Goal: Task Accomplishment & Management: Manage account settings

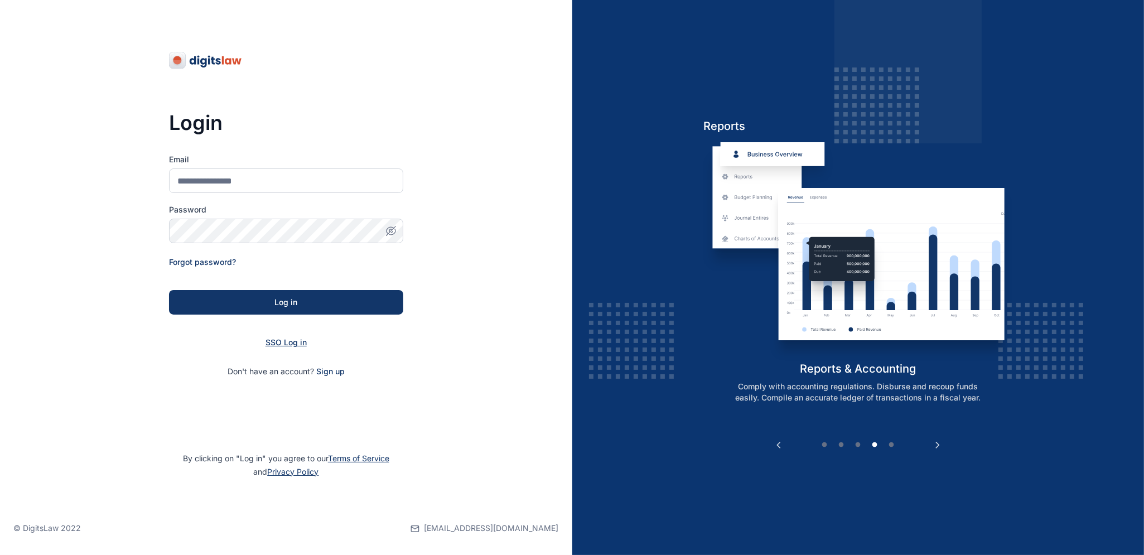
click at [275, 342] on span "SSO Log in" at bounding box center [285, 341] width 41 height 9
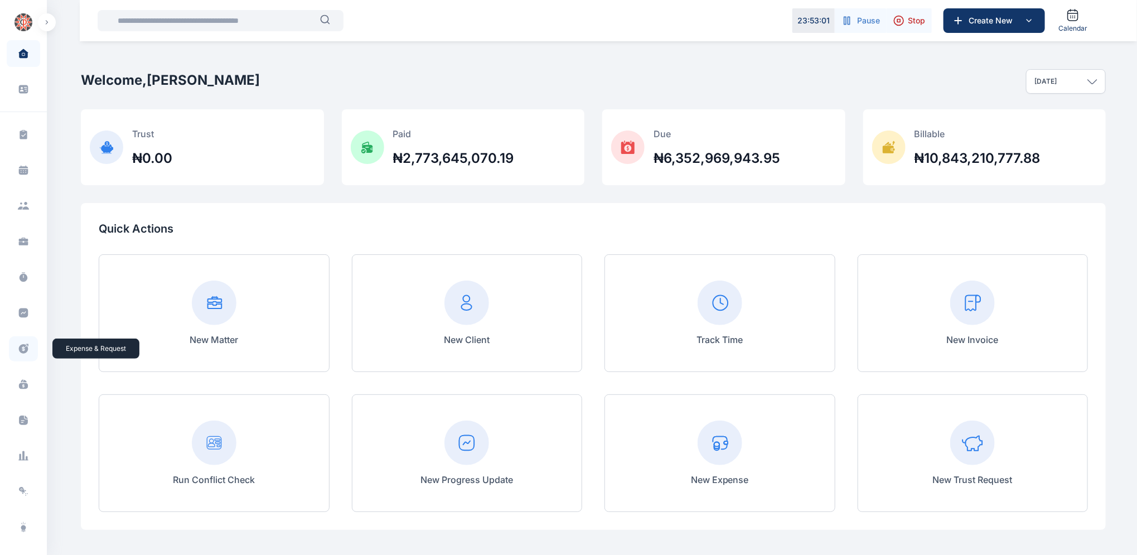
click at [27, 343] on icon at bounding box center [27, 344] width 3 height 3
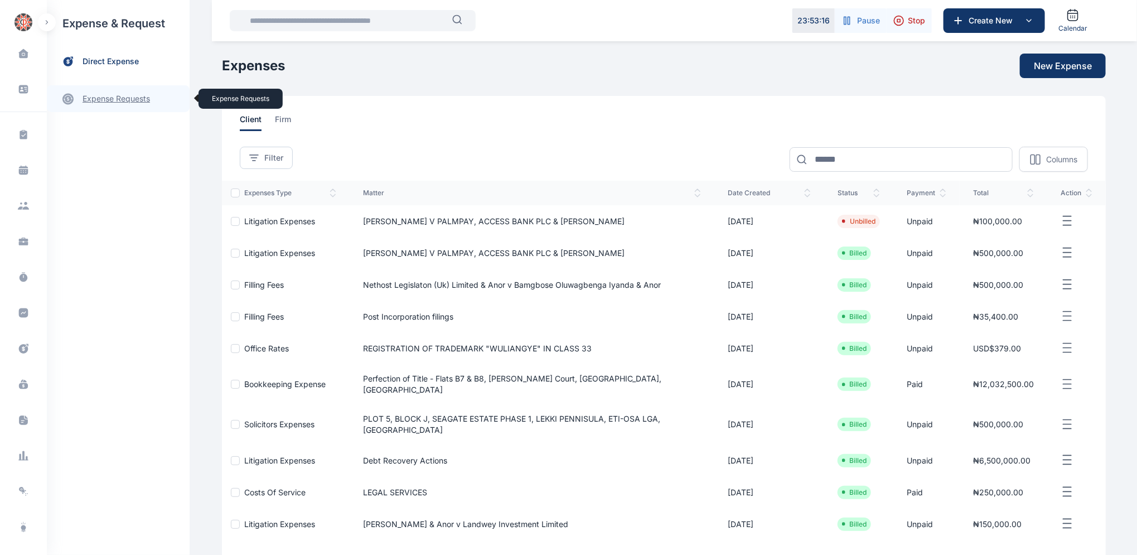
click at [118, 99] on link "expense requests expense requests" at bounding box center [118, 98] width 143 height 27
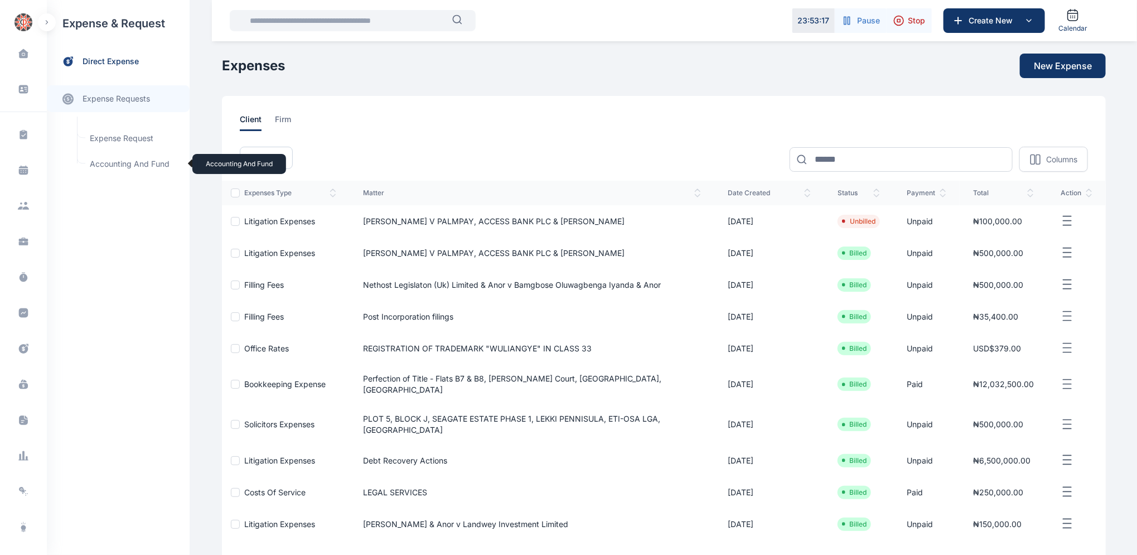
click at [108, 164] on span "Accounting and Fund Accounting and Fund" at bounding box center [133, 163] width 101 height 21
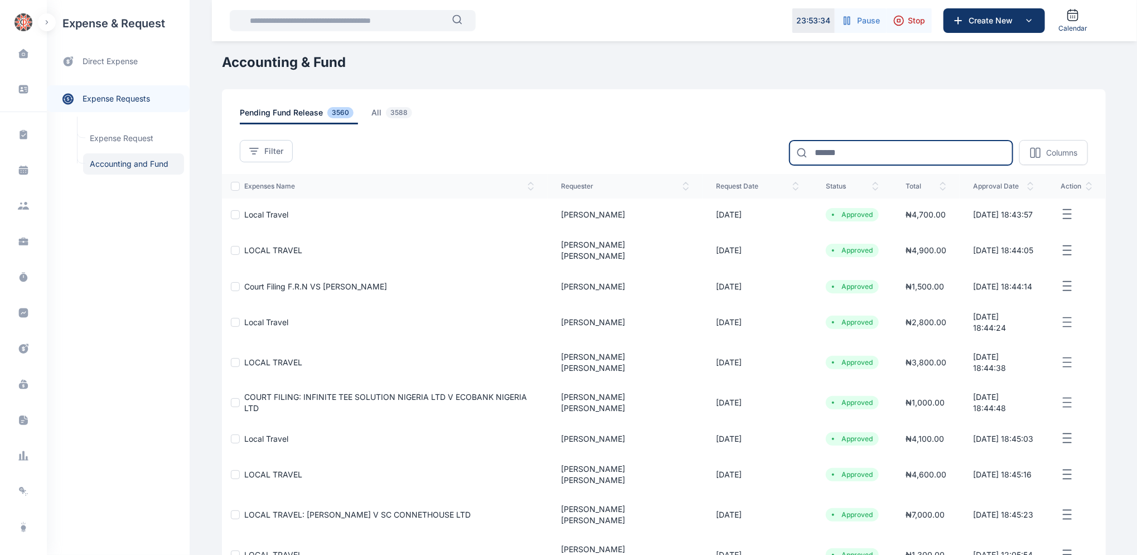
click at [854, 147] on input at bounding box center [901, 153] width 223 height 25
type input "*******"
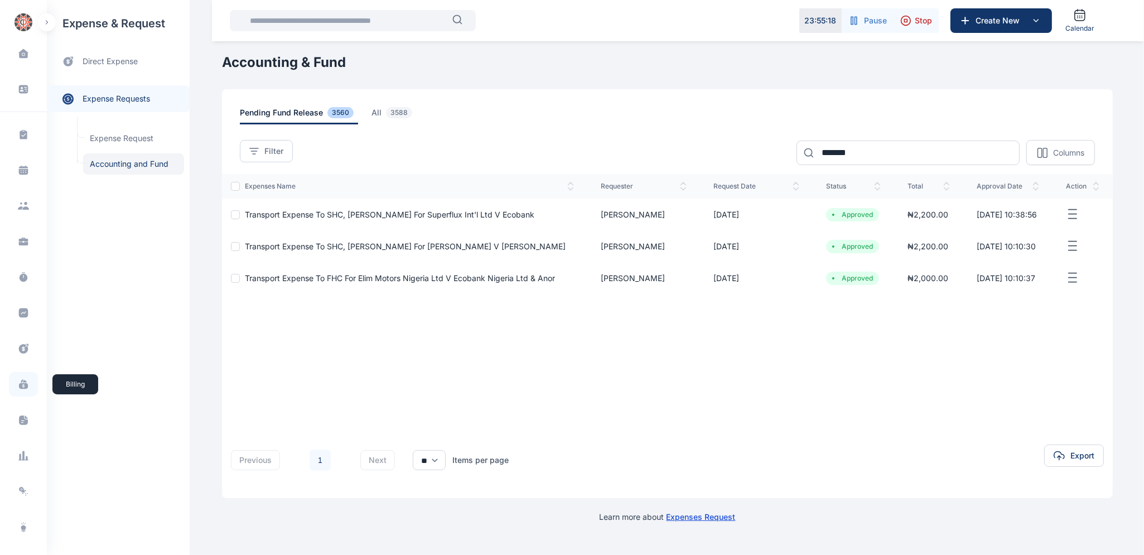
click at [21, 387] on icon at bounding box center [23, 386] width 9 height 6
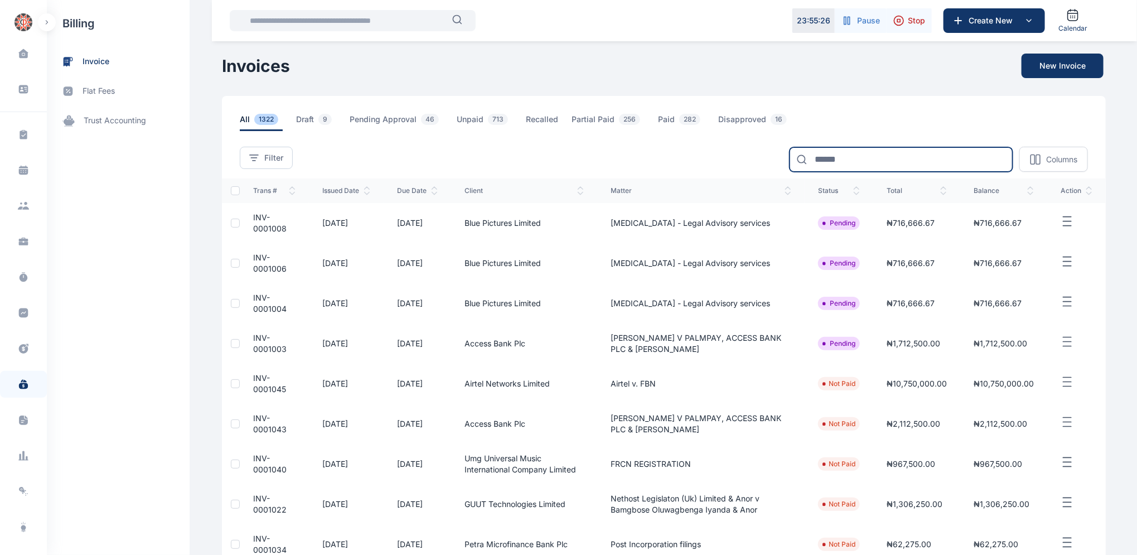
click at [896, 155] on input at bounding box center [901, 159] width 223 height 25
type input "*******"
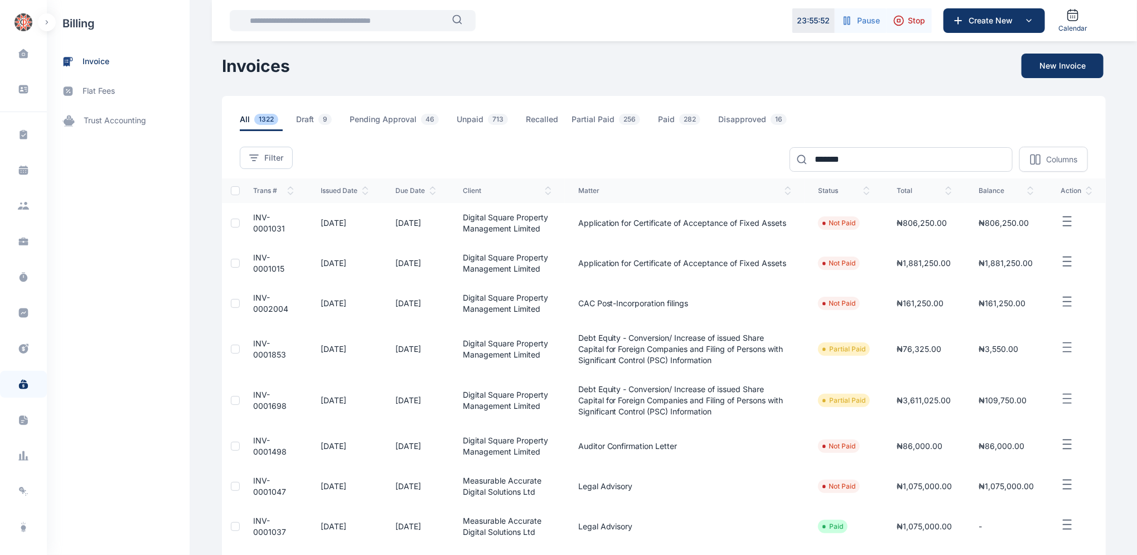
click at [250, 222] on td "INV-0001031" at bounding box center [273, 223] width 67 height 40
click at [253, 221] on span "INV-0001031" at bounding box center [269, 222] width 32 height 21
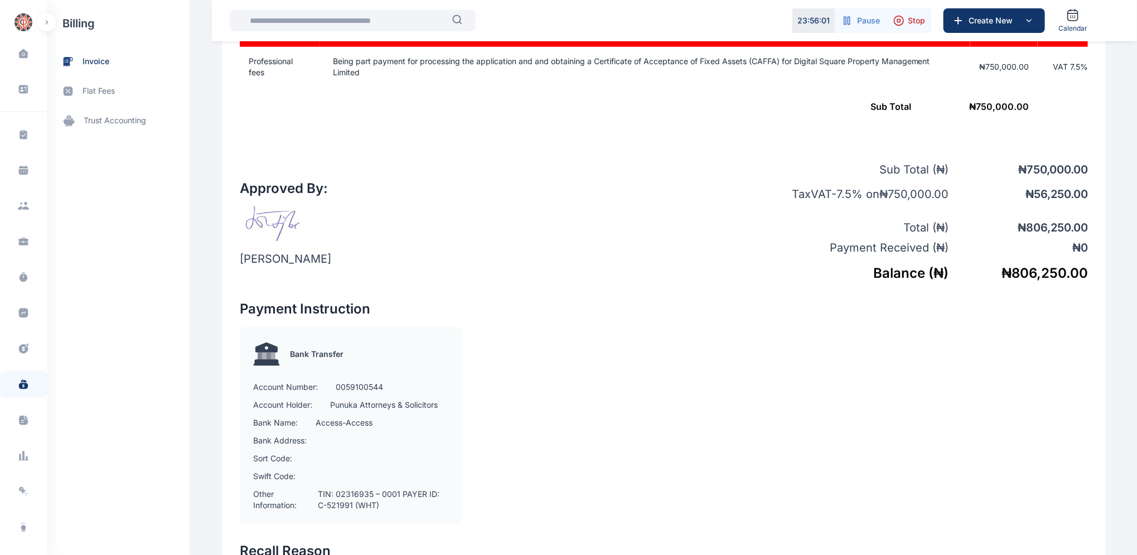
scroll to position [488, 0]
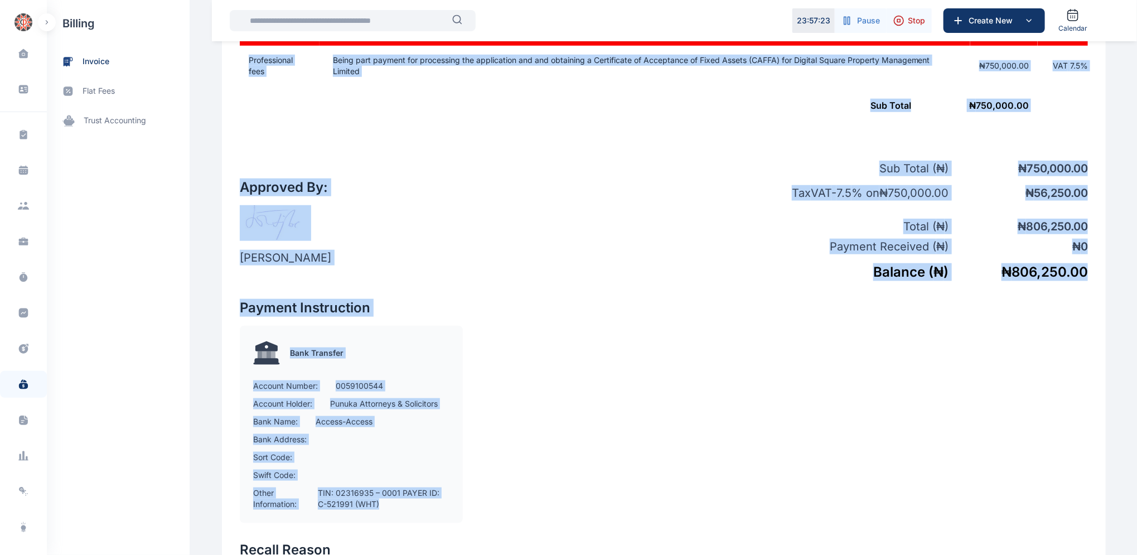
drag, startPoint x: 1136, startPoint y: 287, endPoint x: 1120, endPoint y: 59, distance: 228.7
click at [1119, 59] on div "Dashboard dashboard Conflict-Check conflict-check Task Management task manageme…" at bounding box center [568, 86] width 1137 height 1148
click at [749, 404] on div at bounding box center [876, 402] width 424 height 242
click at [671, 239] on div "Approved By: [PERSON_NAME] Sub Total ( ₦ ) ₦ 750,000.00 Tax VAT - 7.5 % on ₦ 75…" at bounding box center [664, 212] width 848 height 138
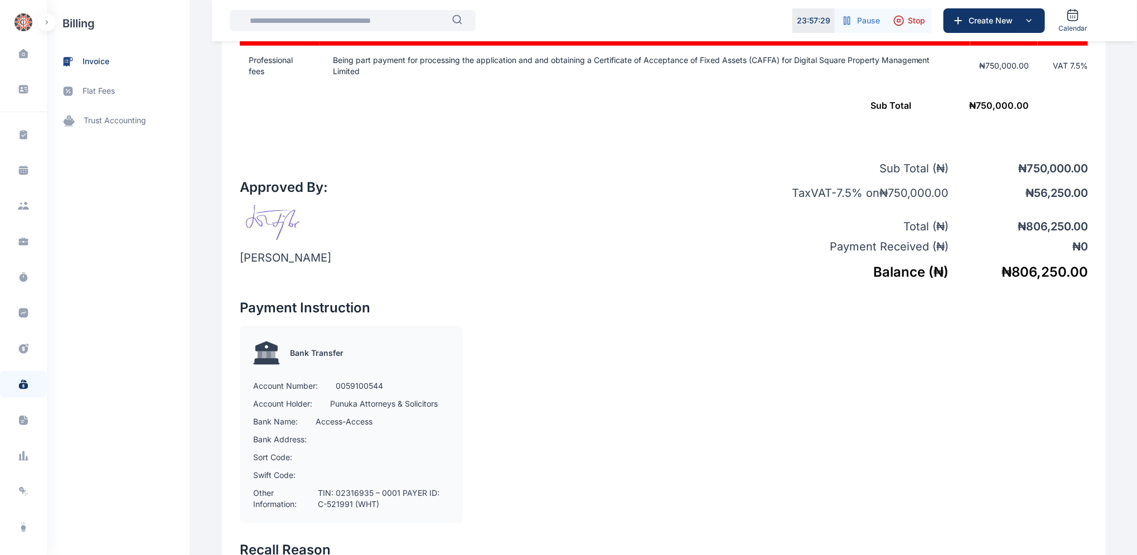
click at [150, 194] on div "billing invoice flat fees trust accounting" at bounding box center [118, 277] width 143 height 555
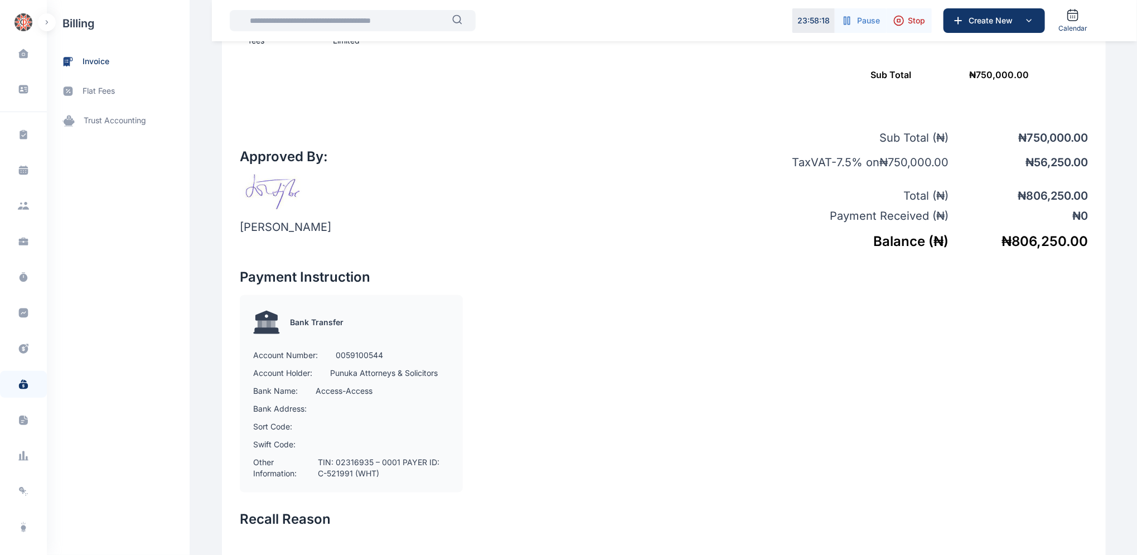
scroll to position [509, 0]
